Goal: Task Accomplishment & Management: Complete application form

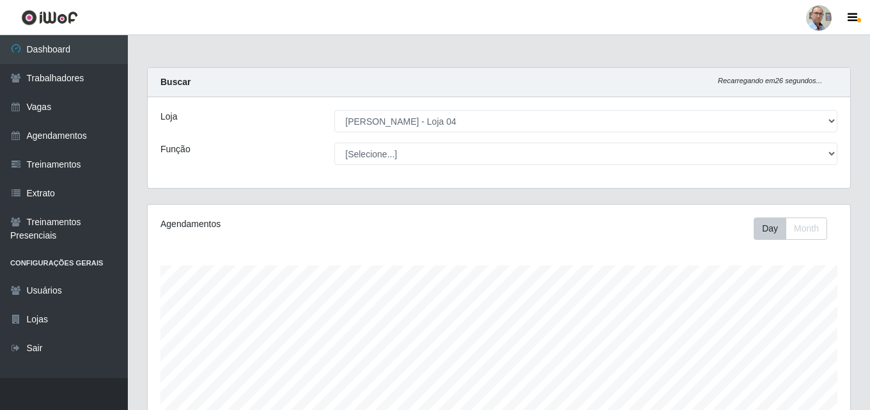
select select "251"
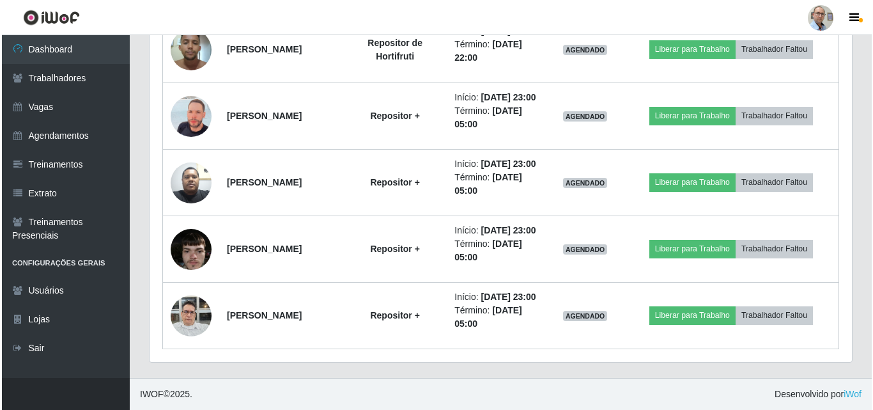
scroll to position [1554, 0]
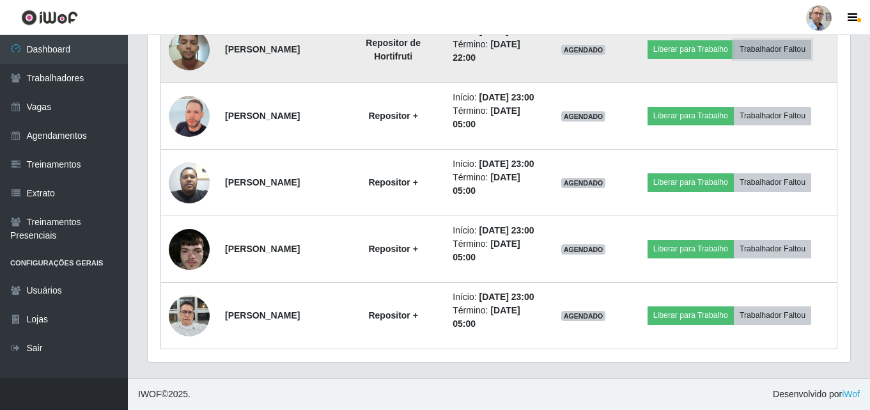
click at [788, 58] on button "Trabalhador Faltou" at bounding box center [772, 49] width 77 height 18
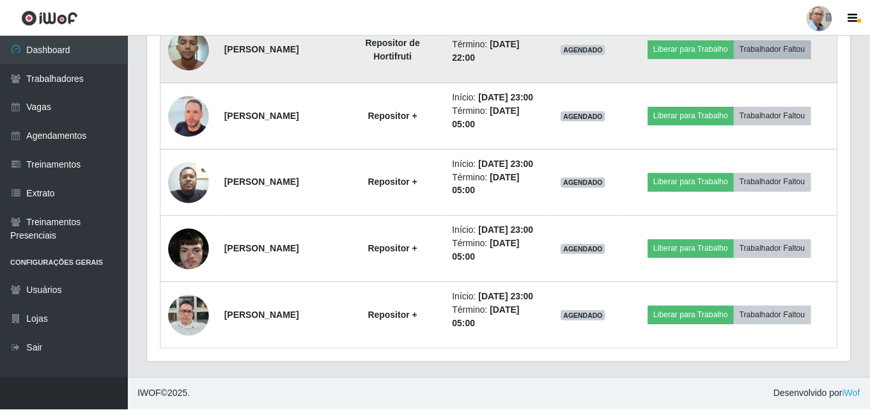
scroll to position [265, 696]
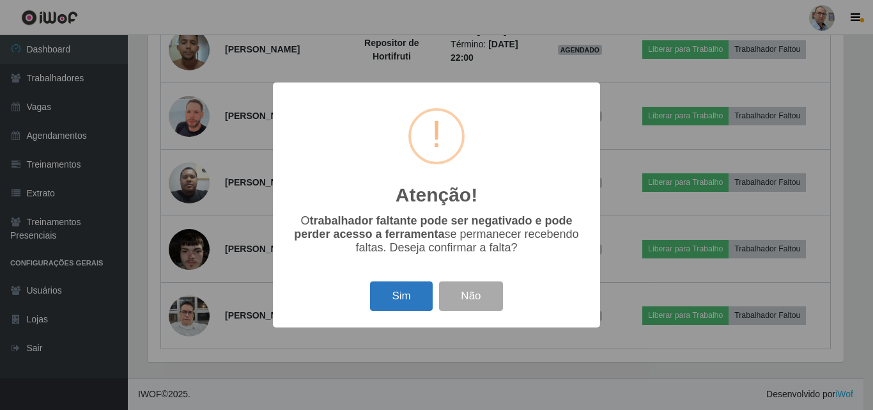
click at [405, 304] on button "Sim" at bounding box center [401, 296] width 62 height 30
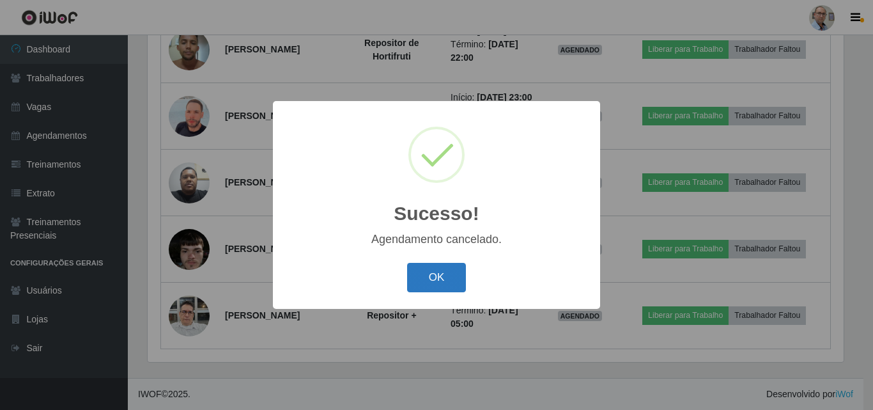
click at [440, 267] on button "OK" at bounding box center [436, 278] width 59 height 30
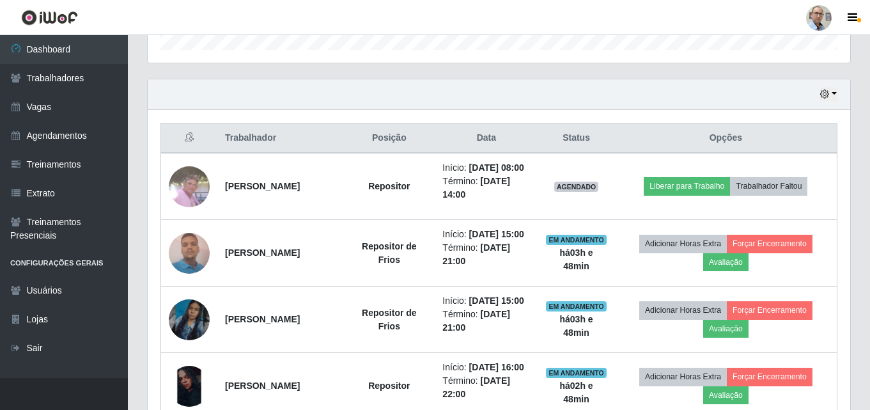
scroll to position [403, 0]
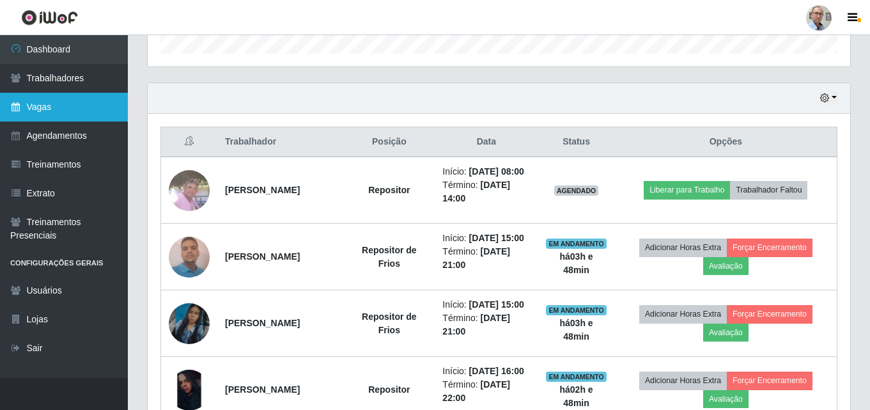
click at [46, 104] on link "Vagas" at bounding box center [64, 107] width 128 height 29
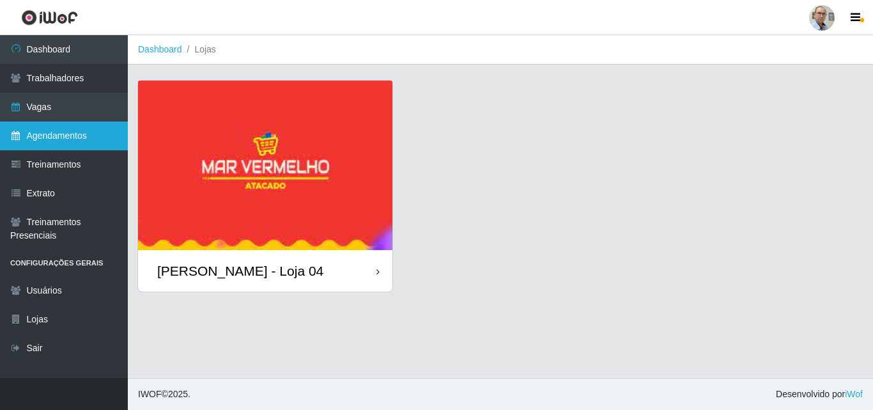
click at [57, 136] on link "Agendamentos" at bounding box center [64, 135] width 128 height 29
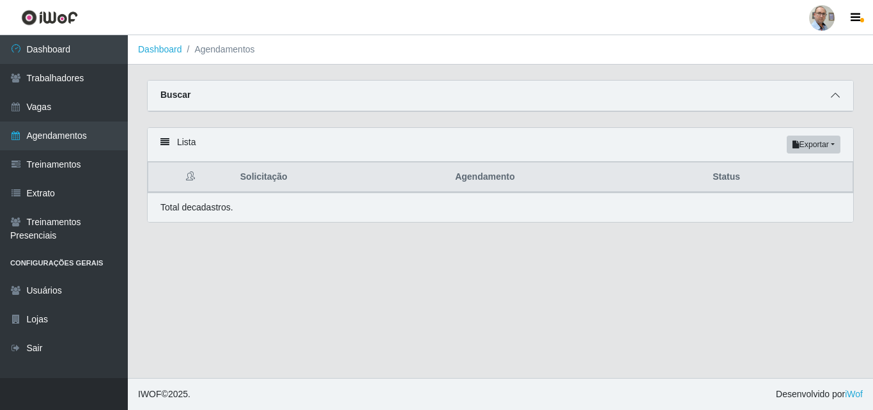
click at [838, 100] on icon at bounding box center [835, 95] width 9 height 9
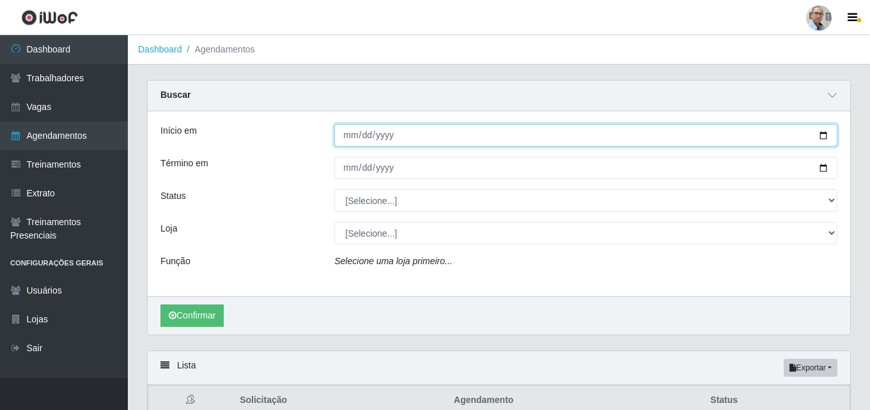
click at [821, 139] on input "Início em" at bounding box center [585, 135] width 503 height 22
type input "[DATE]"
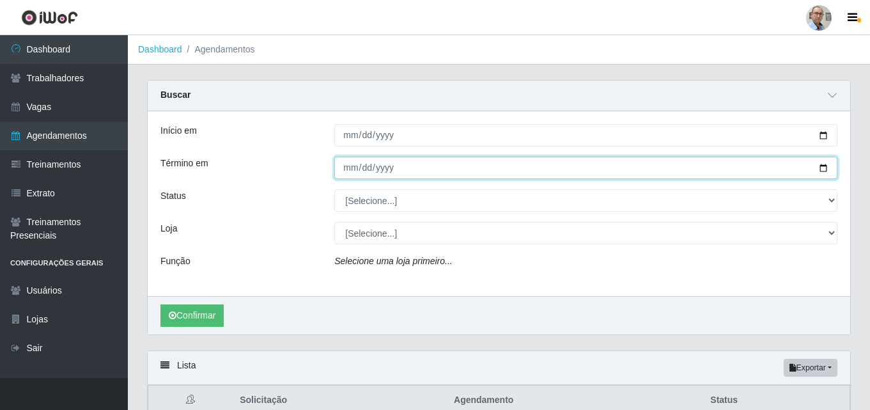
click at [824, 169] on input "Término em" at bounding box center [585, 168] width 503 height 22
type input "[DATE]"
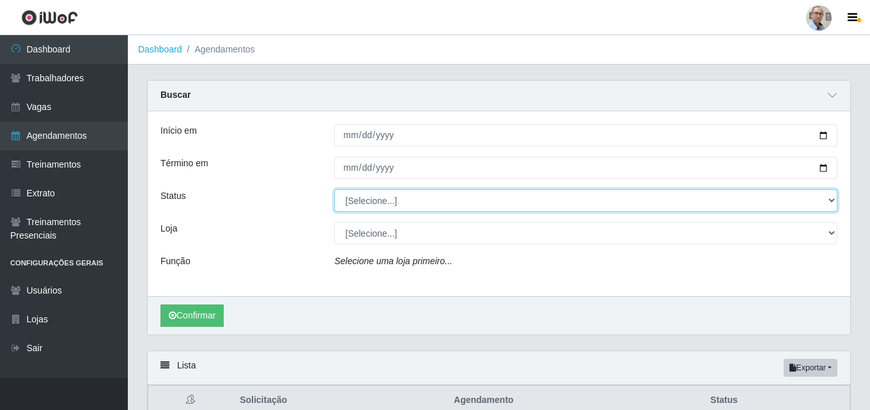
click at [414, 198] on select "[Selecione...] AGENDADO AGUARDANDO LIBERAR EM ANDAMENTO EM REVISÃO FINALIZADO C…" at bounding box center [585, 200] width 503 height 22
select select "FINALIZADO"
click at [334, 190] on select "[Selecione...] AGENDADO AGUARDANDO LIBERAR EM ANDAMENTO EM REVISÃO FINALIZADO C…" at bounding box center [585, 200] width 503 height 22
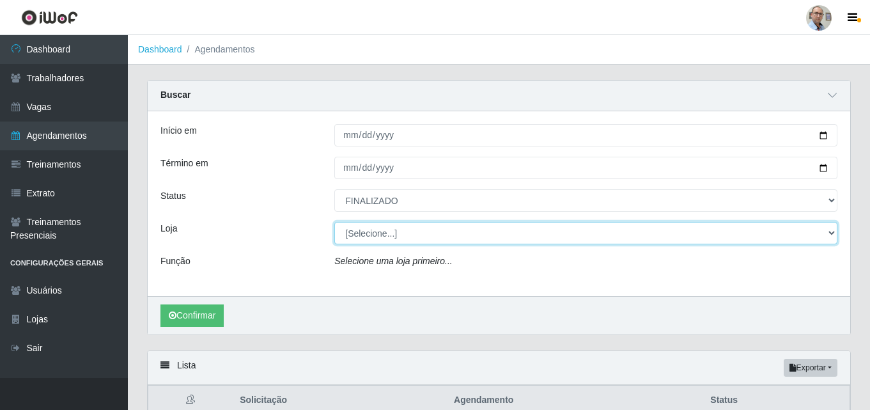
click at [372, 229] on select "[Selecione...] Mar Vermelho - Loja 04" at bounding box center [585, 233] width 503 height 22
select select "251"
click at [334, 222] on select "[Selecione...] Mar Vermelho - Loja 04" at bounding box center [585, 233] width 503 height 22
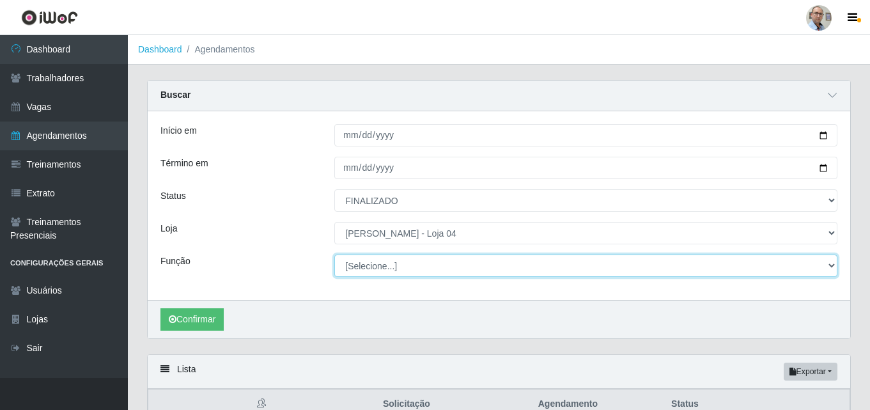
click at [368, 267] on select "[Selecione...] ASG ASG + ASG ++ Auxiliar de Depósito Auxiliar de Depósito + Aux…" at bounding box center [585, 265] width 503 height 22
select select "24"
click at [334, 255] on select "[Selecione...] ASG ASG + ASG ++ Auxiliar de Depósito Auxiliar de Depósito + Aux…" at bounding box center [585, 265] width 503 height 22
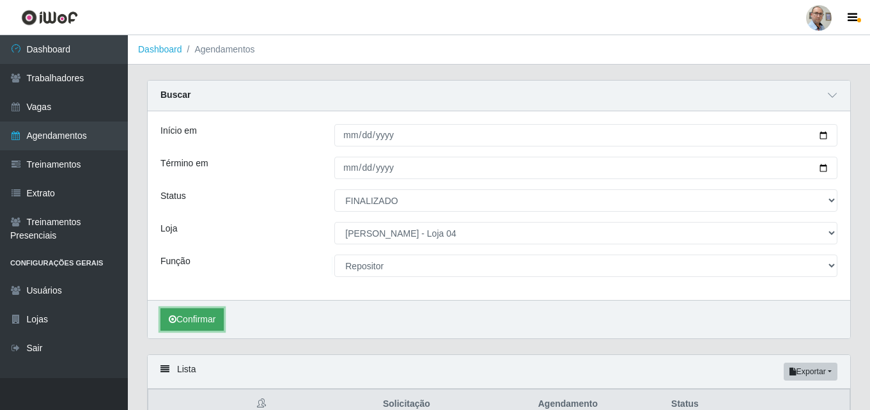
click at [190, 314] on button "Confirmar" at bounding box center [191, 319] width 63 height 22
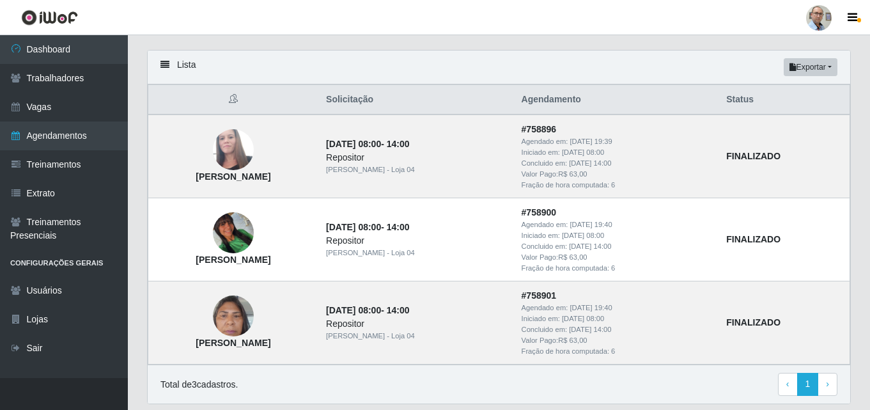
scroll to position [283, 0]
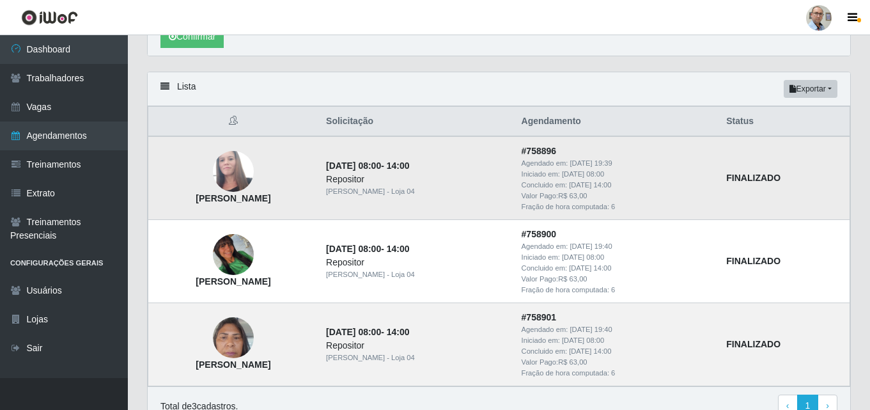
click at [254, 172] on img at bounding box center [233, 171] width 41 height 69
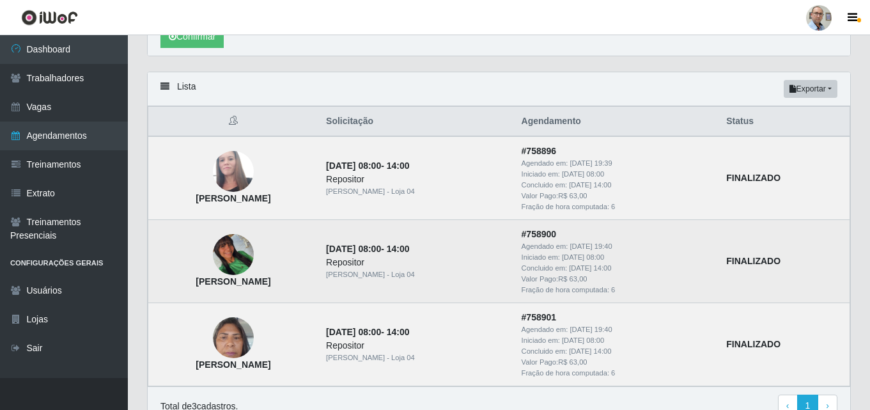
click at [254, 244] on img at bounding box center [233, 254] width 41 height 41
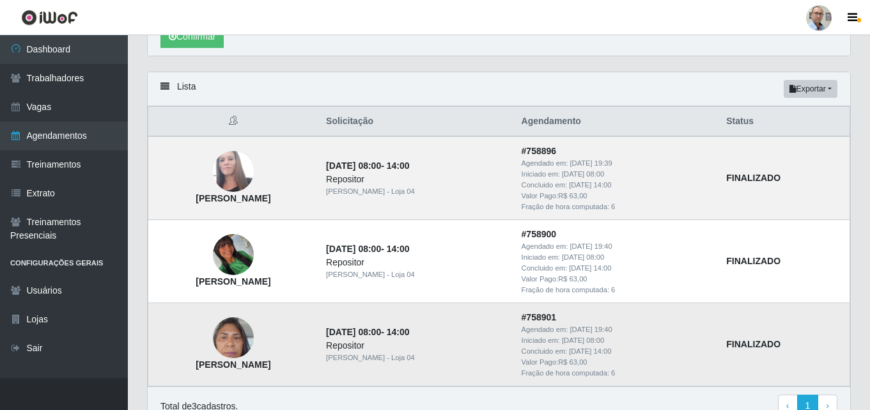
click at [254, 347] on img at bounding box center [233, 338] width 41 height 54
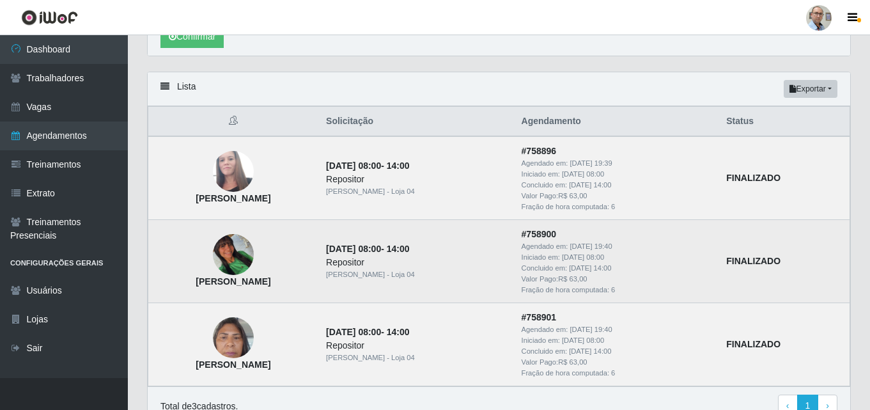
click at [254, 247] on img at bounding box center [233, 254] width 41 height 41
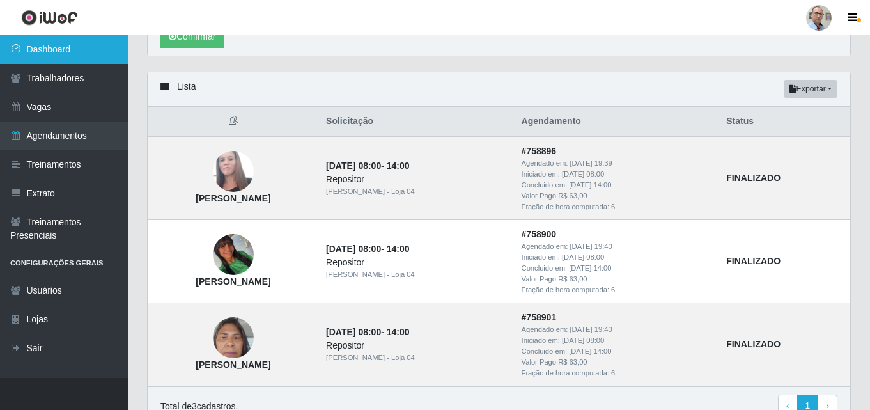
click at [59, 50] on link "Dashboard" at bounding box center [64, 49] width 128 height 29
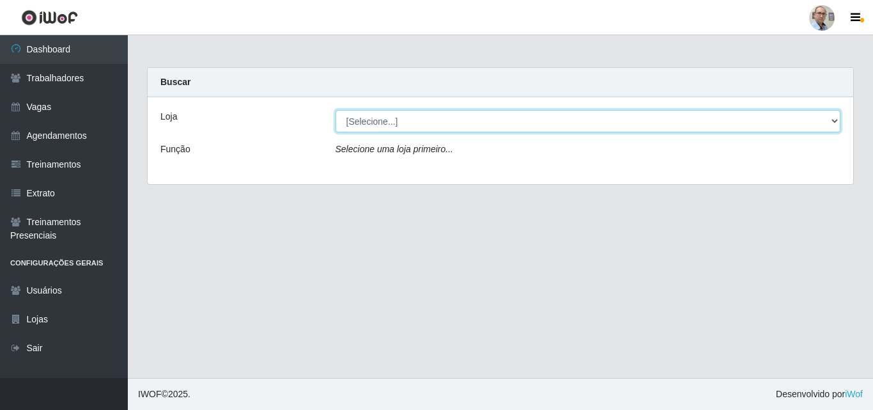
click at [383, 120] on select "[Selecione...] Mar Vermelho - Loja 04" at bounding box center [589, 121] width 506 height 22
select select "251"
click at [336, 110] on select "[Selecione...] Mar Vermelho - Loja 04" at bounding box center [589, 121] width 506 height 22
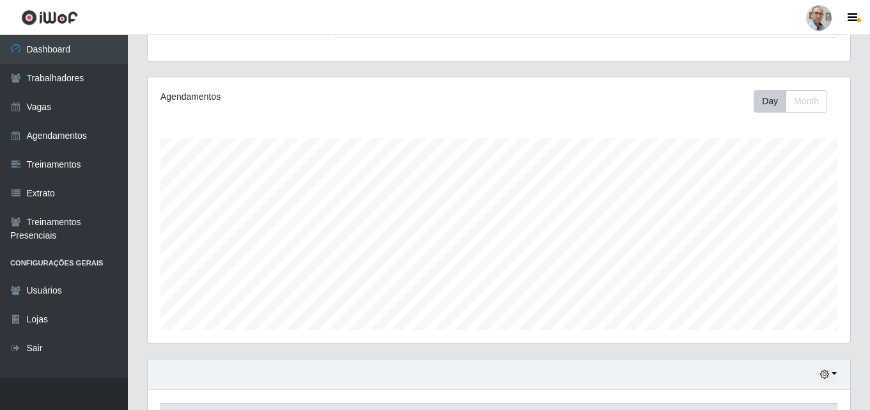
scroll to position [128, 0]
